Goal: Find specific page/section: Find specific page/section

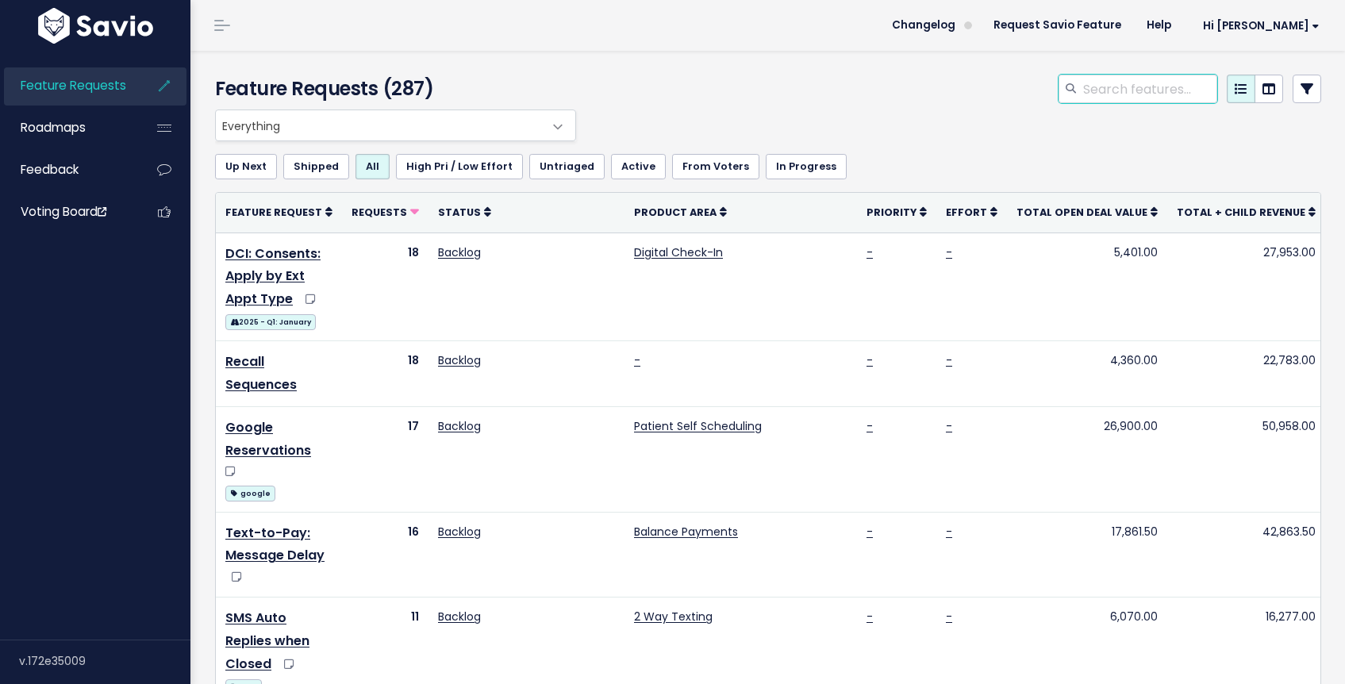
click at [1095, 86] on input "search" at bounding box center [1150, 89] width 136 height 29
type input "pdf"
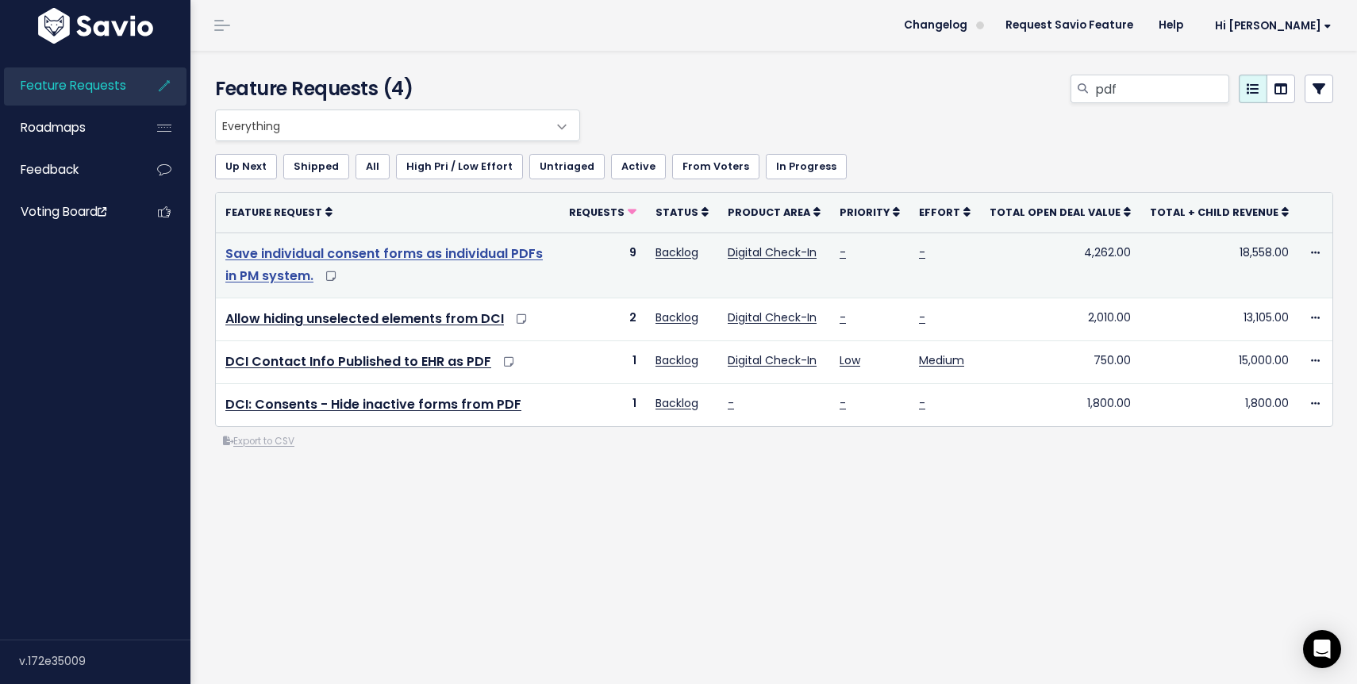
click at [406, 256] on link "Save individual consent forms as individual PDFs in PM system." at bounding box center [383, 264] width 317 height 41
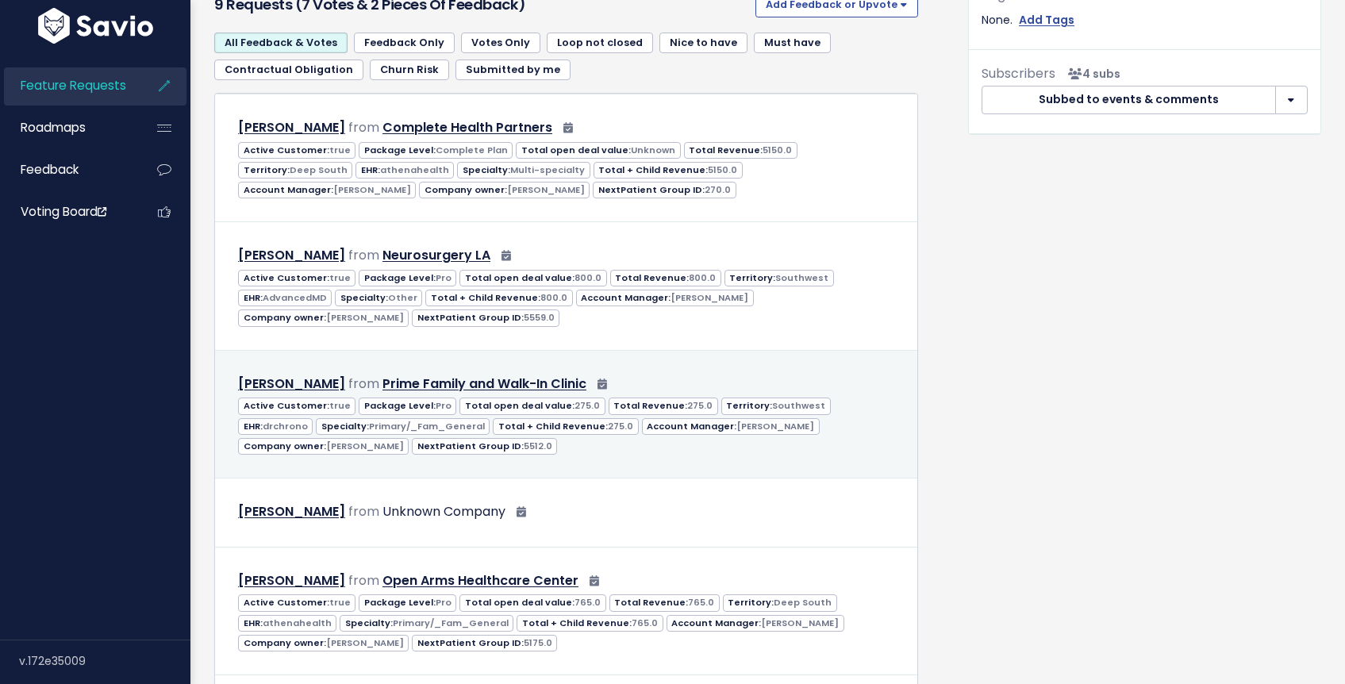
scroll to position [723, 0]
